Goal: Download file/media

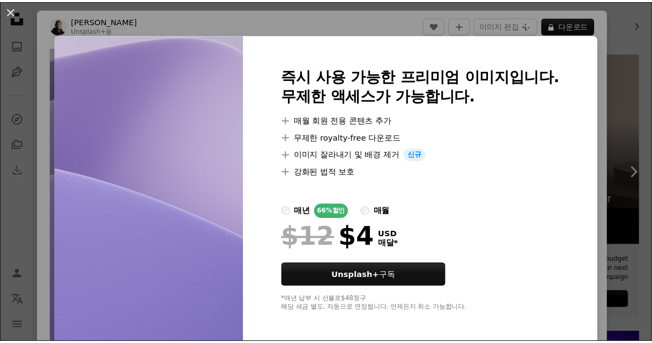
scroll to position [1, 0]
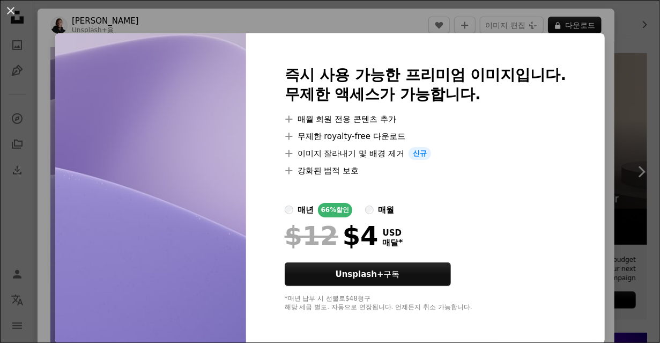
click at [544, 122] on li "A plus sign 매월 회원 전용 콘텐츠 추가" at bounding box center [426, 119] width 282 height 13
click at [199, 89] on img at bounding box center [150, 188] width 191 height 311
click at [15, 13] on button "An X shape" at bounding box center [10, 10] width 13 height 13
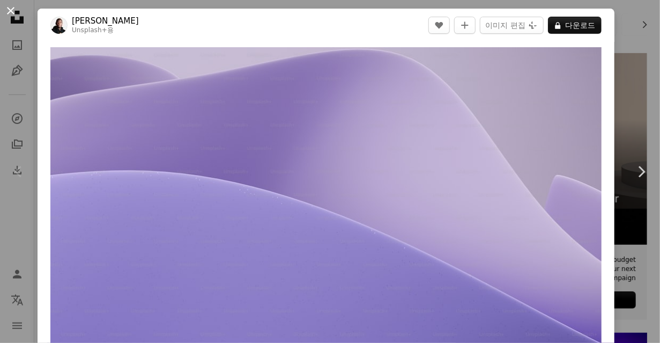
click at [13, 12] on button "An X shape" at bounding box center [10, 10] width 13 height 13
